Goal: Find specific page/section: Find specific page/section

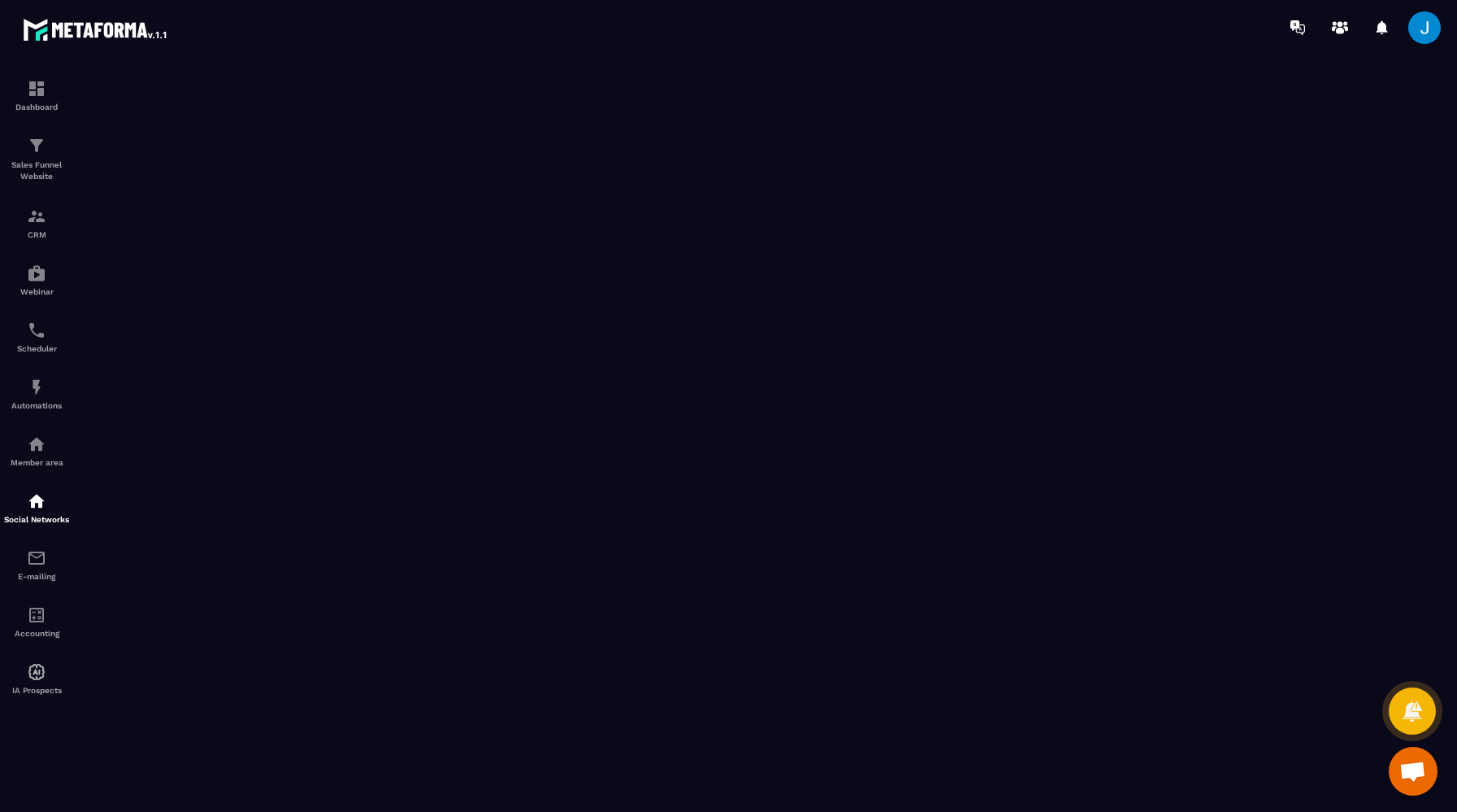
scroll to position [1441, 0]
click at [46, 170] on p "Sales Funnel Website" at bounding box center [36, 171] width 65 height 23
click at [36, 221] on img at bounding box center [36, 216] width 19 height 19
click at [30, 96] on img at bounding box center [36, 88] width 19 height 19
